Goal: Task Accomplishment & Management: Use online tool/utility

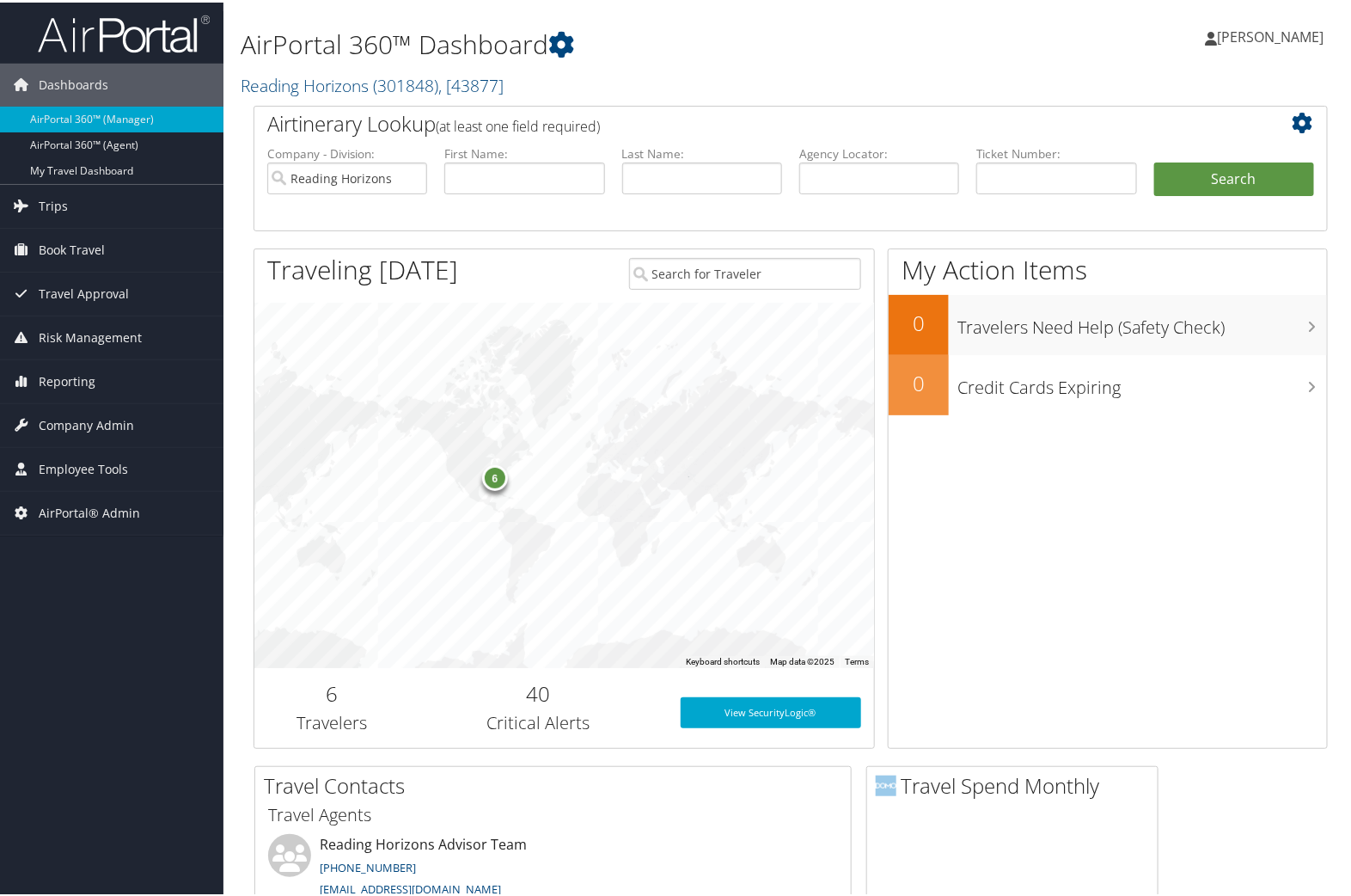
click at [339, 36] on h1 "AirPortal 360™ Dashboard" at bounding box center [607, 42] width 733 height 36
click at [320, 83] on link "Reading Horizons ( 301848 ) , [ 43877 ]" at bounding box center [372, 82] width 263 height 23
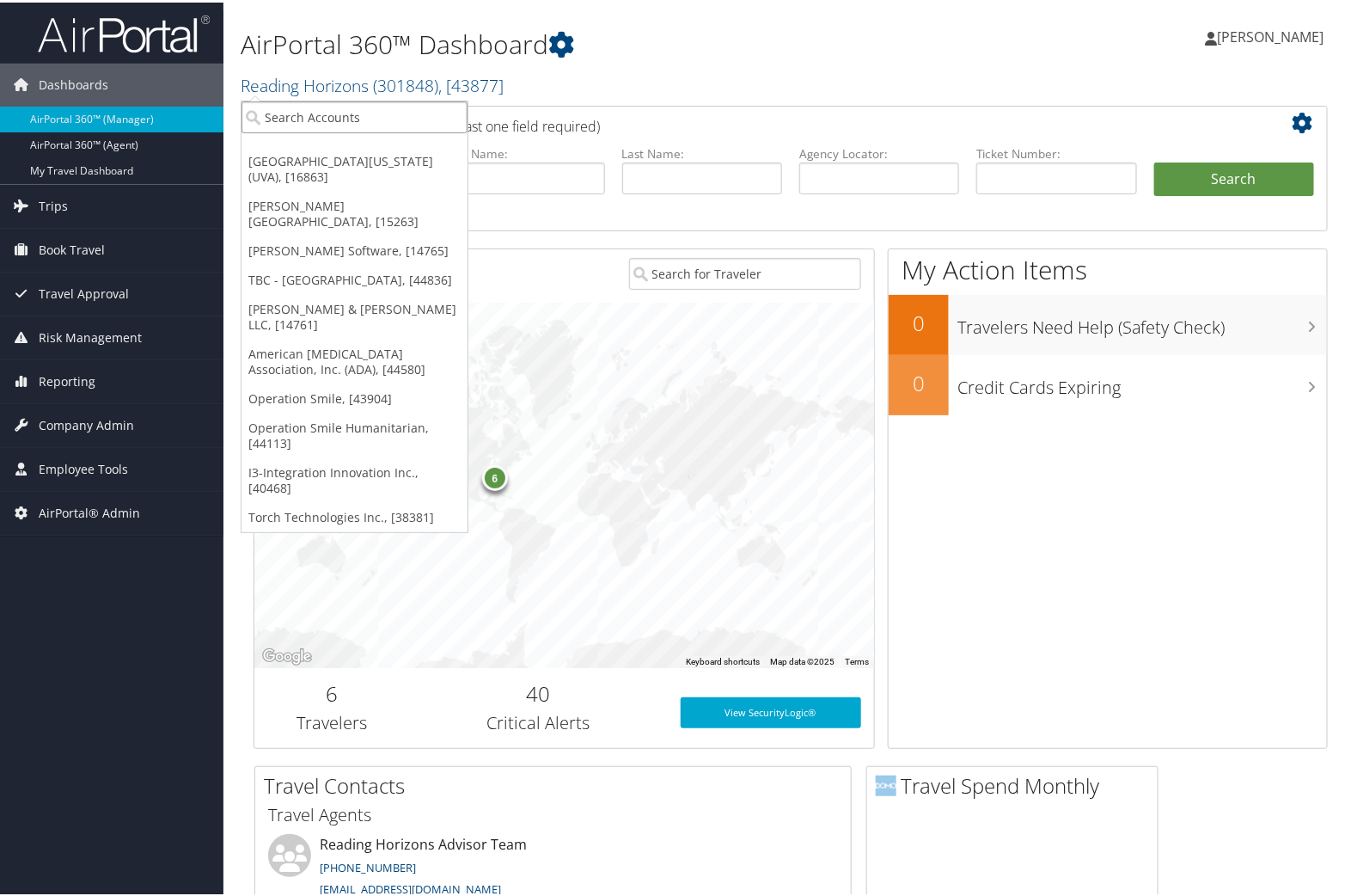
click at [327, 109] on input "search" at bounding box center [355, 114] width 226 height 32
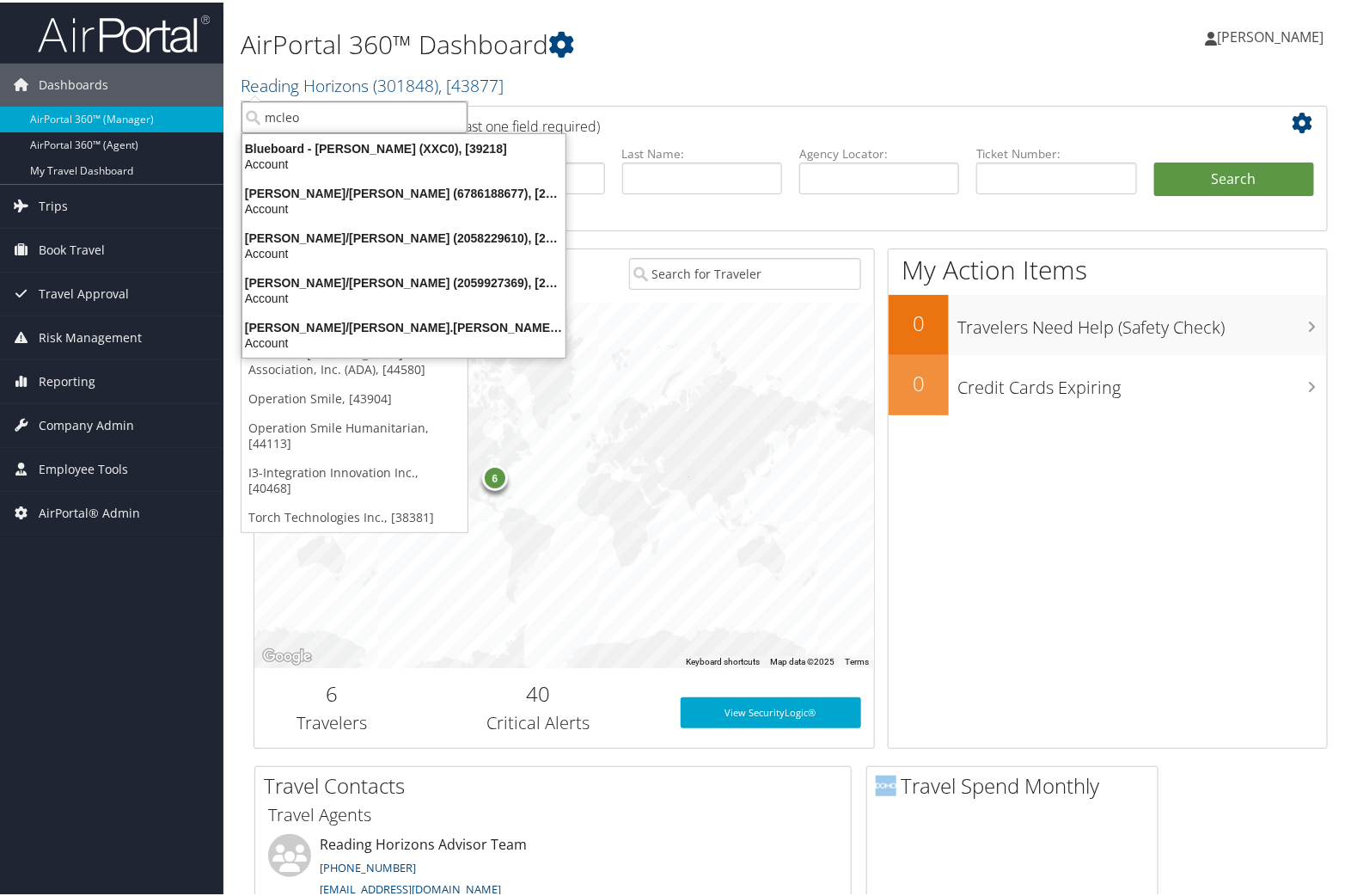
type input "mcleod"
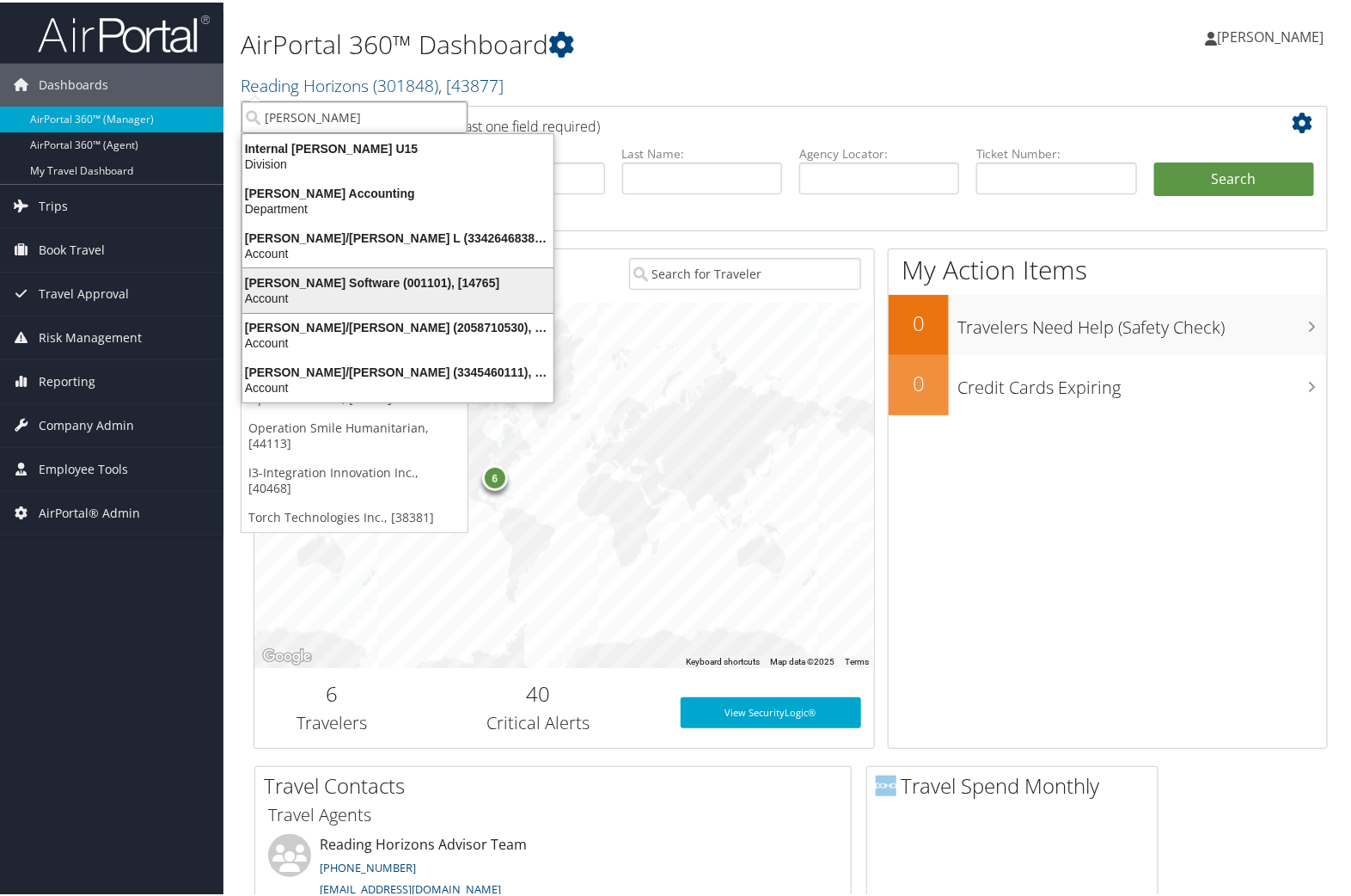
click at [286, 283] on div "McLeod Software (001101), [14765]" at bounding box center [398, 280] width 332 height 15
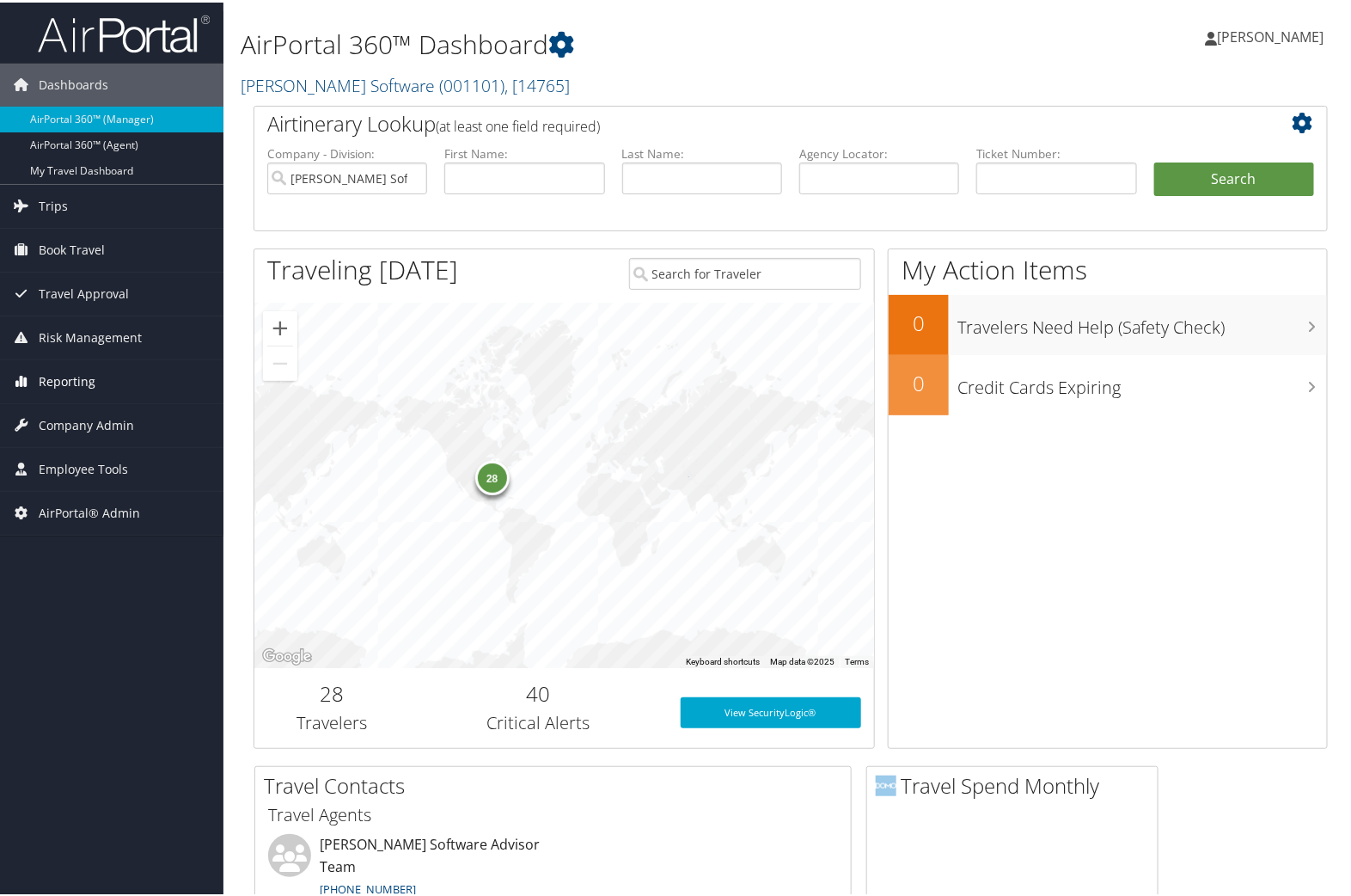
click at [52, 370] on span "Reporting" at bounding box center [67, 378] width 57 height 43
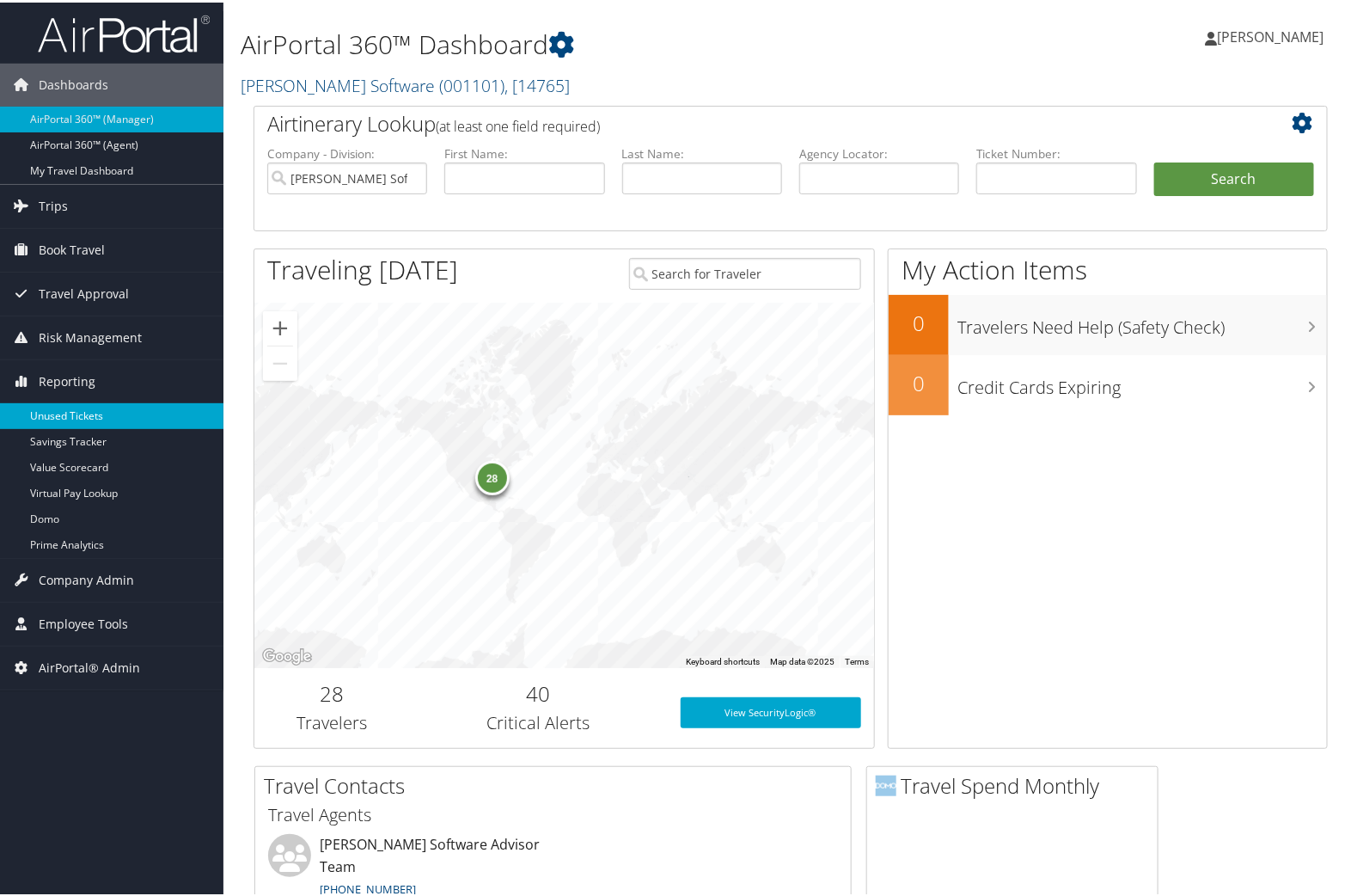
click at [65, 411] on link "Unused Tickets" at bounding box center [111, 413] width 223 height 26
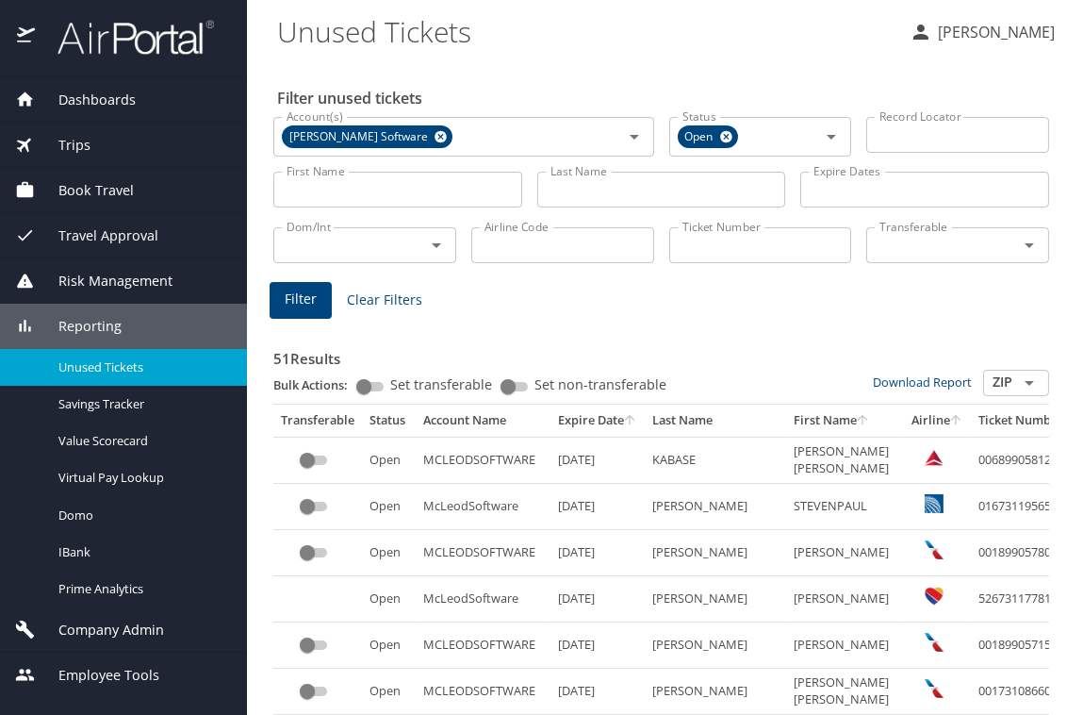
click at [605, 176] on input "Last Name" at bounding box center [661, 190] width 249 height 36
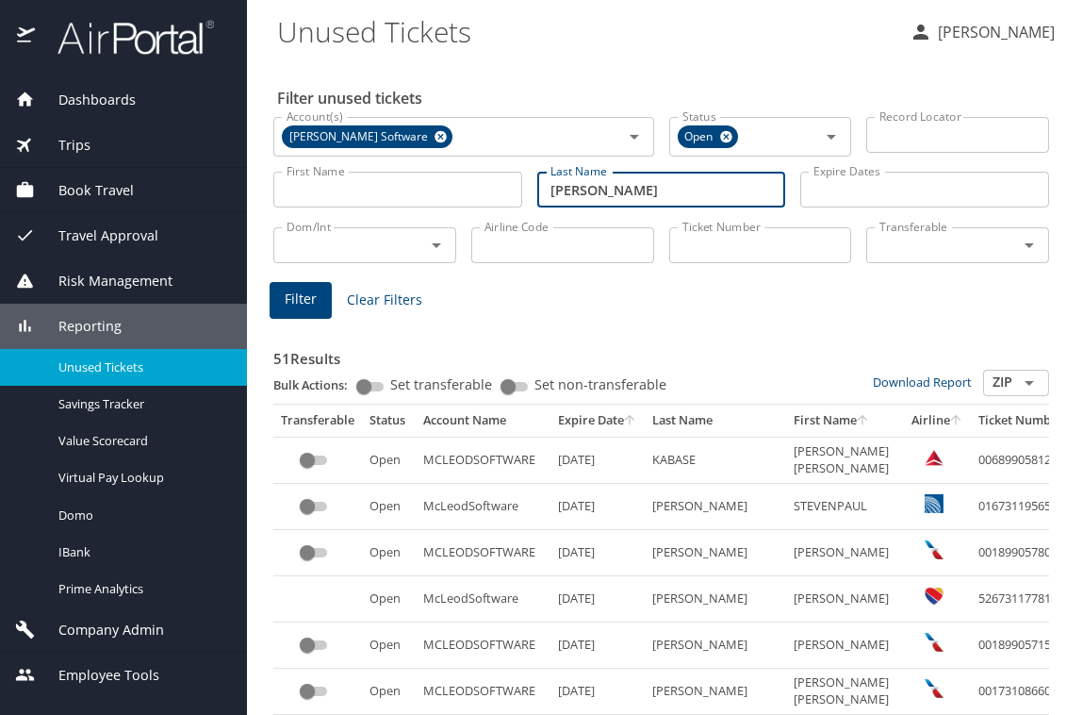
type input "hagood"
click at [291, 302] on span "Filter" at bounding box center [301, 300] width 32 height 24
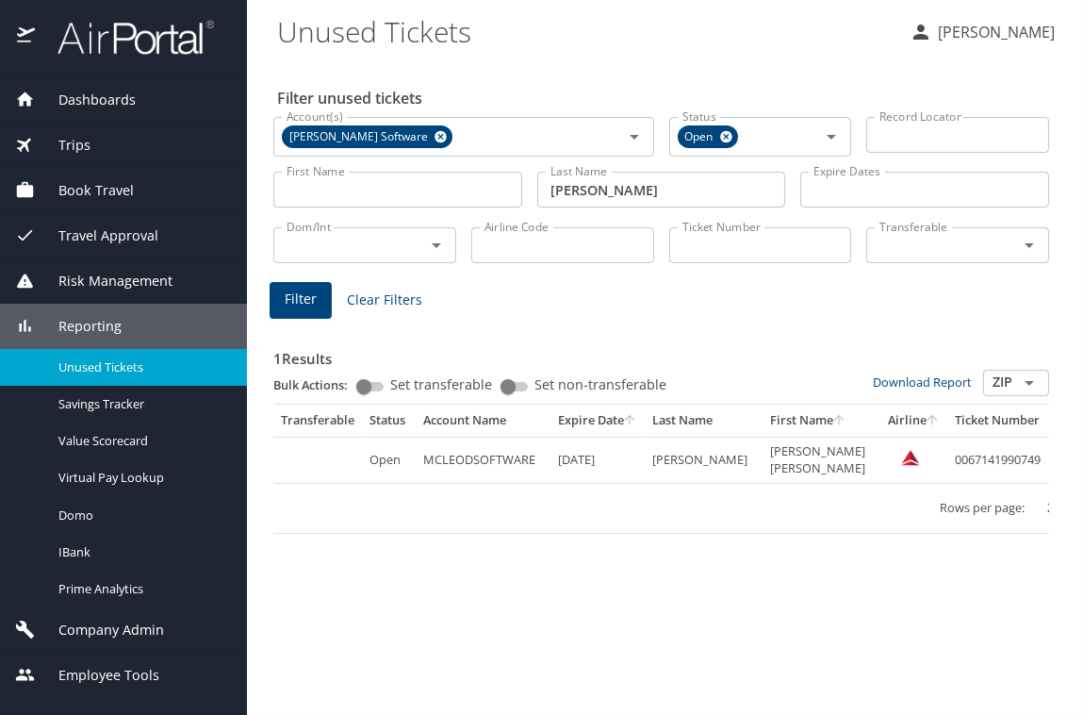
click at [1064, 462] on link "9V9L6B" at bounding box center [1084, 459] width 41 height 17
click at [828, 135] on icon "Open" at bounding box center [831, 137] width 9 height 5
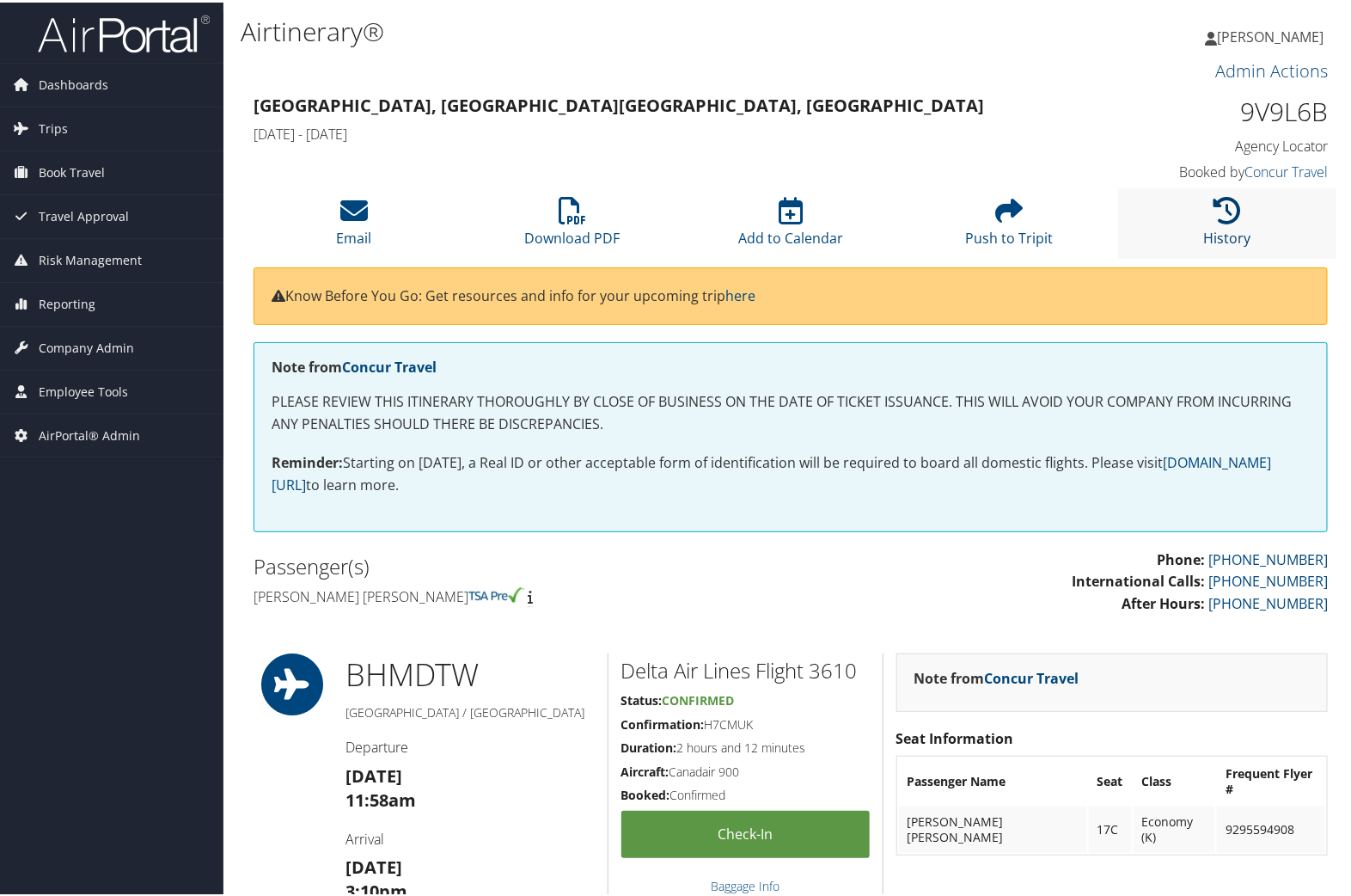
click at [1219, 208] on icon at bounding box center [1227, 208] width 27 height 27
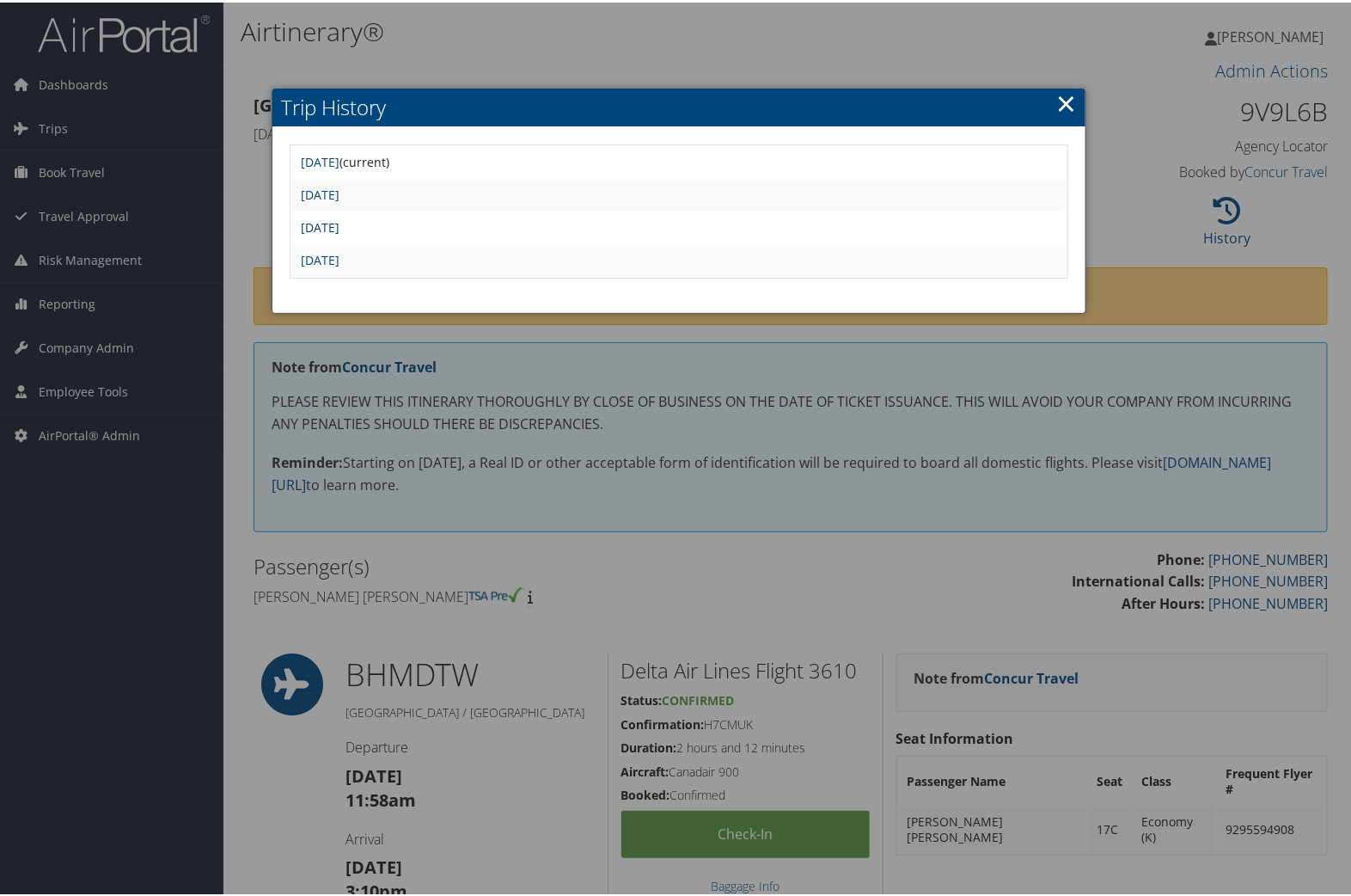
click at [339, 220] on link "[DATE]" at bounding box center [320, 225] width 38 height 16
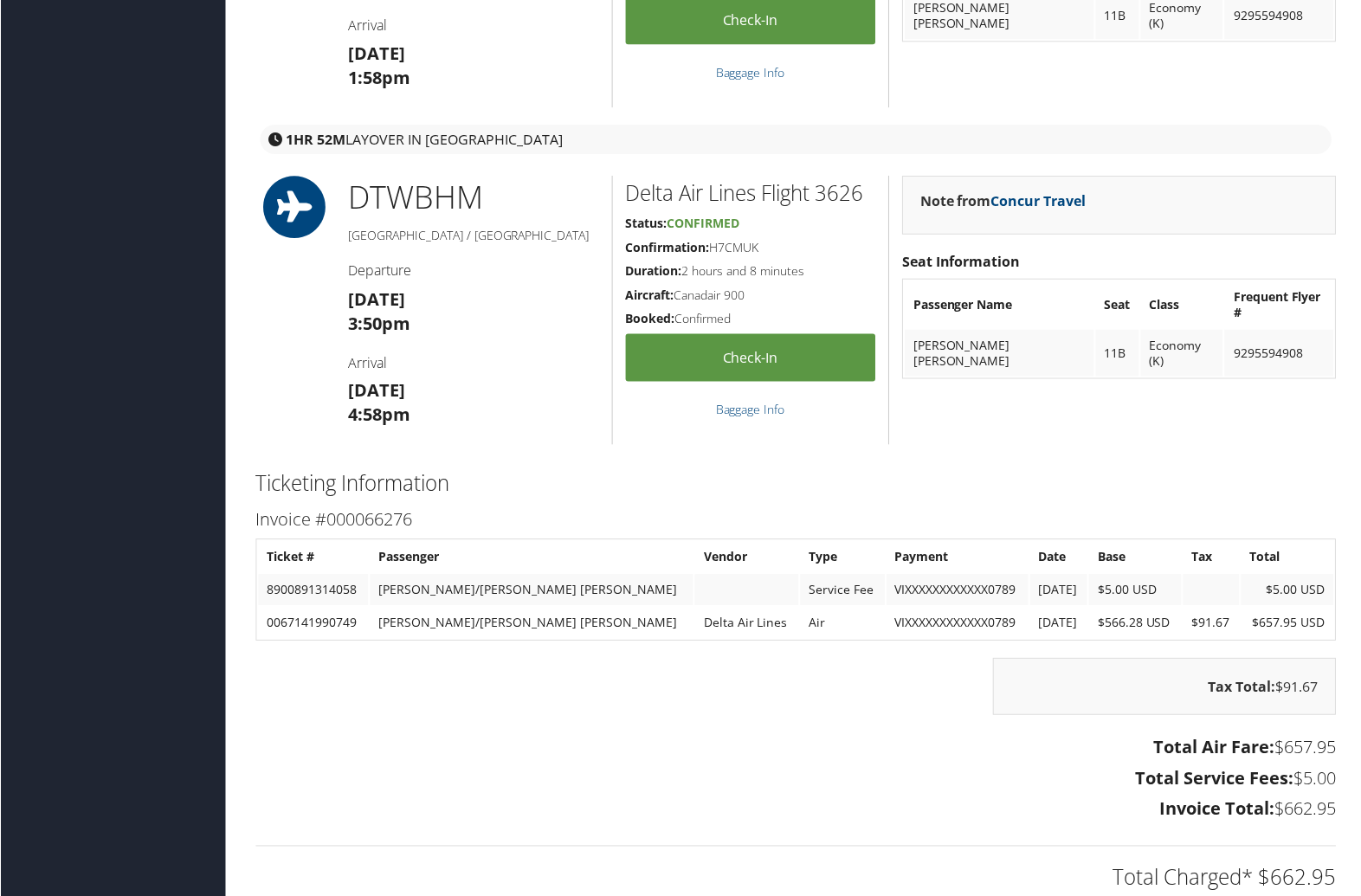
scroll to position [2164, 0]
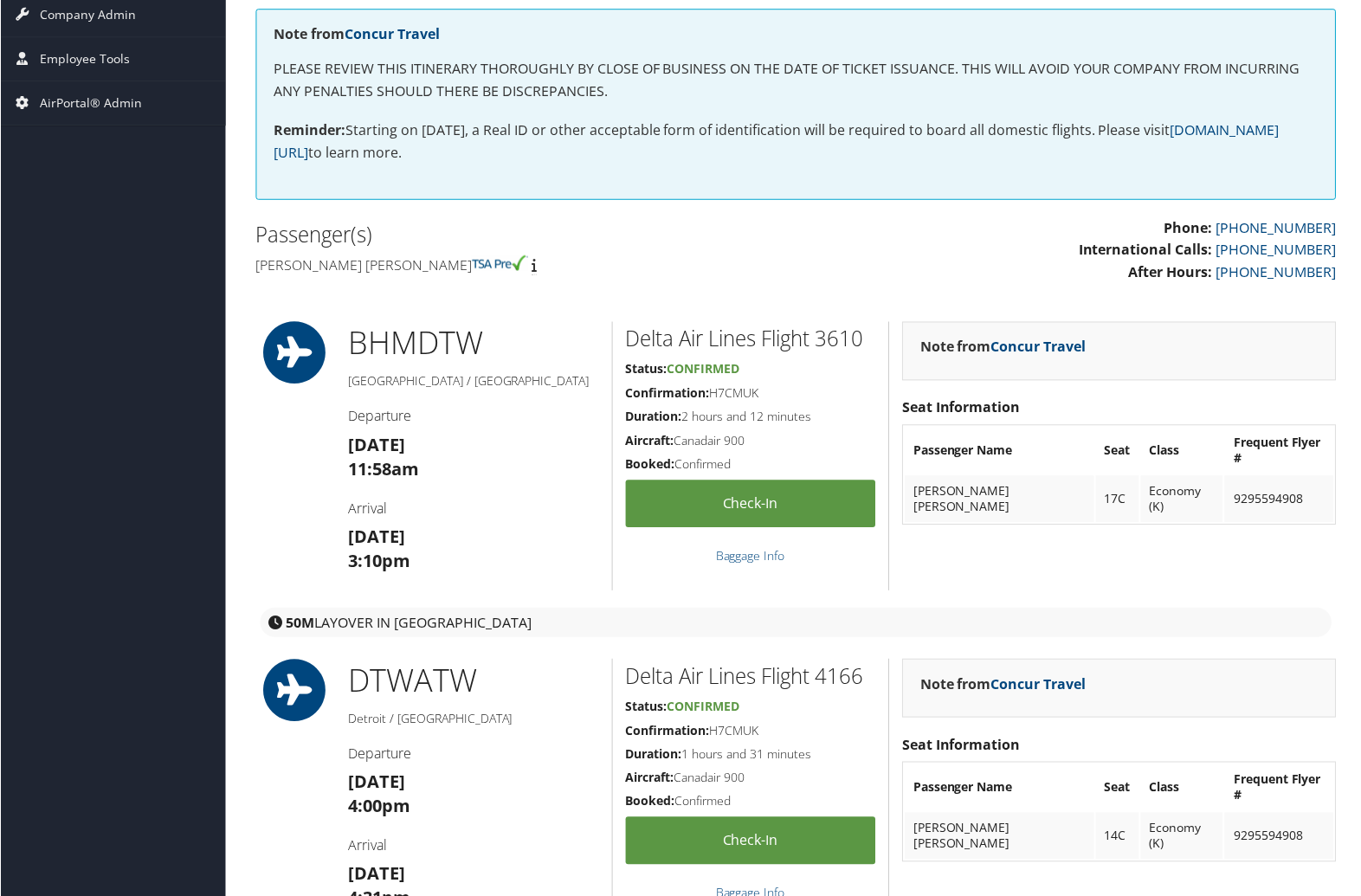
scroll to position [0, 0]
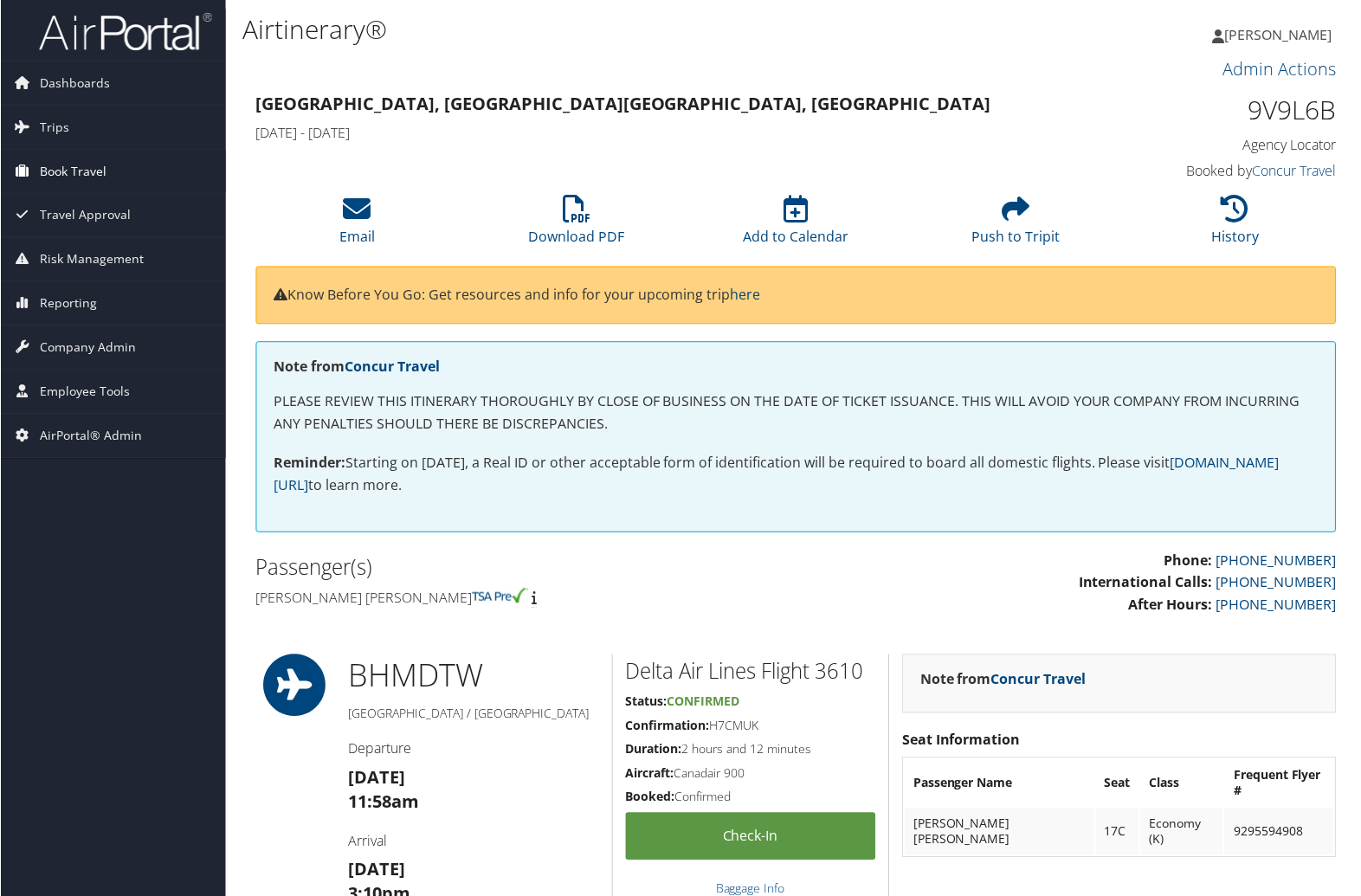
click at [86, 169] on span "Book Travel" at bounding box center [72, 171] width 67 height 43
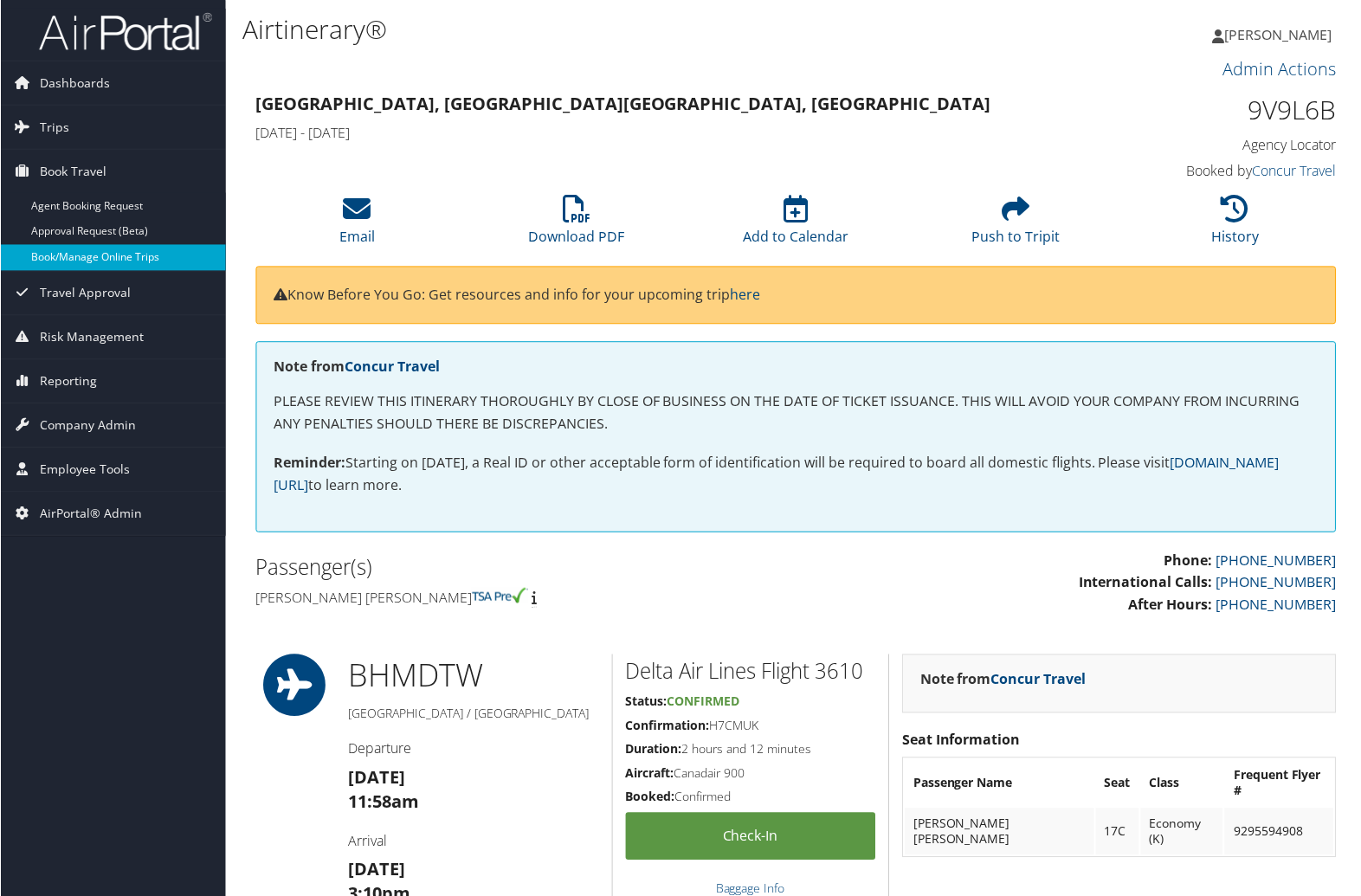
click at [62, 258] on link "Book/Manage Online Trips" at bounding box center [112, 258] width 225 height 26
